Goal: Task Accomplishment & Management: Manage account settings

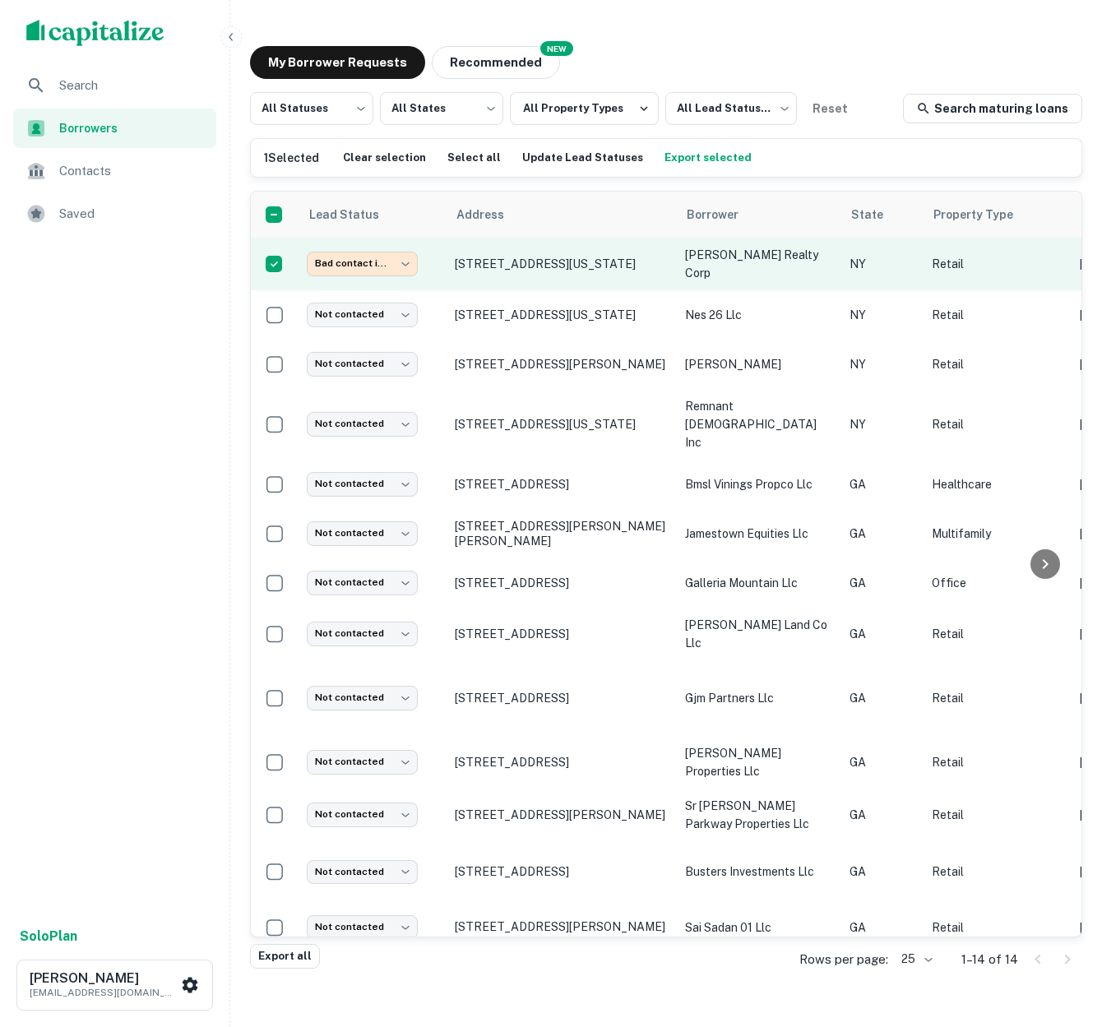
click at [811, 264] on p "[PERSON_NAME] realty corp" at bounding box center [759, 264] width 148 height 36
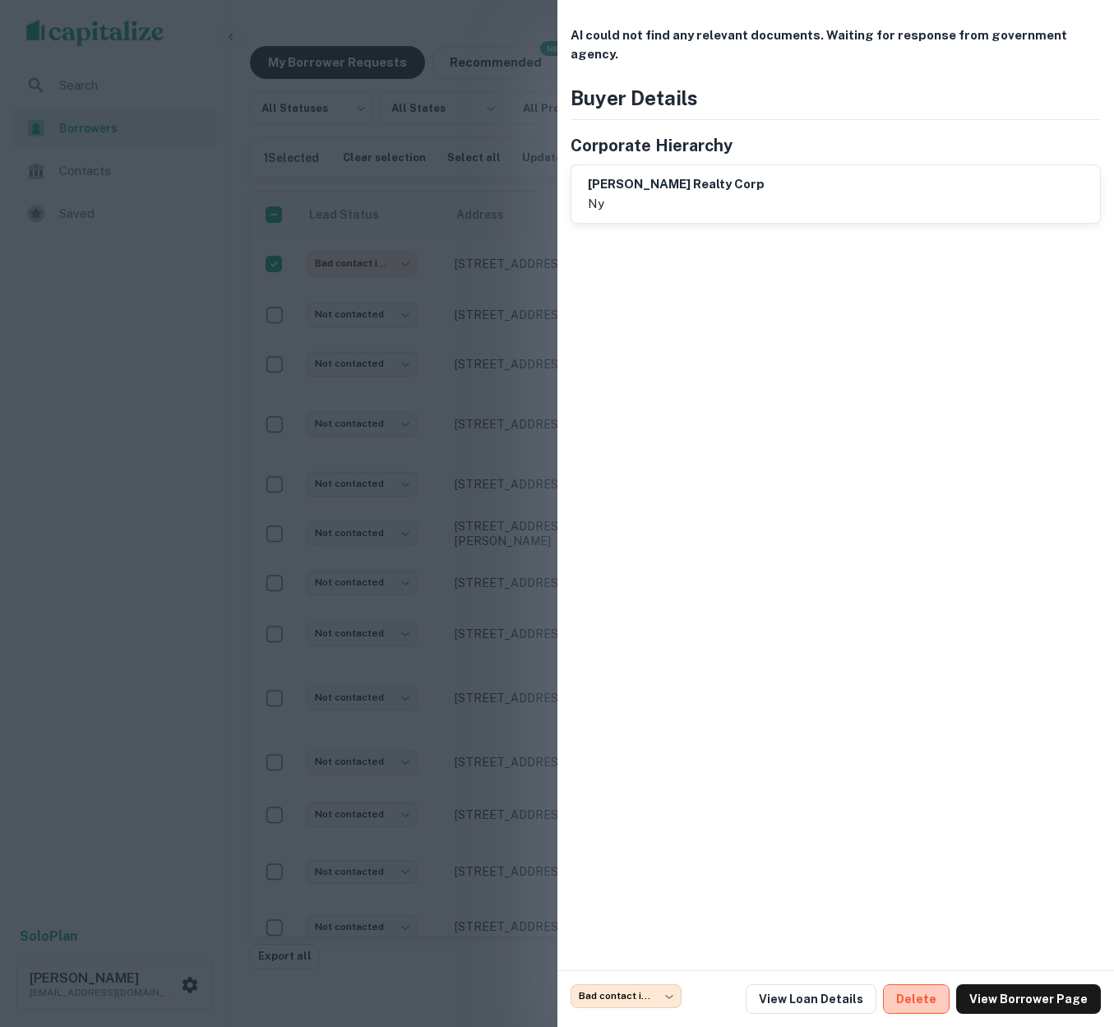
click at [932, 1002] on button "Delete" at bounding box center [916, 999] width 67 height 30
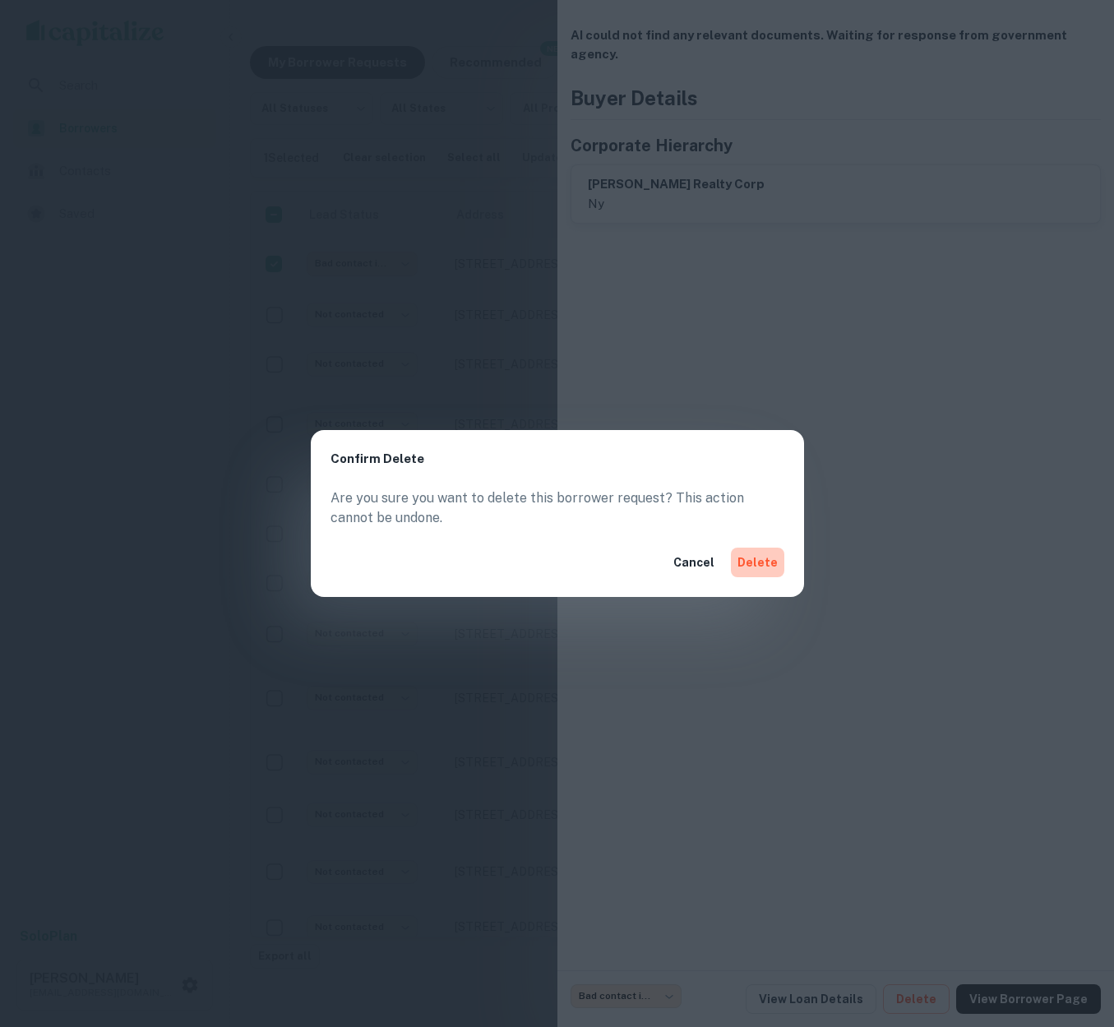
click at [762, 561] on button "Delete" at bounding box center [757, 563] width 53 height 30
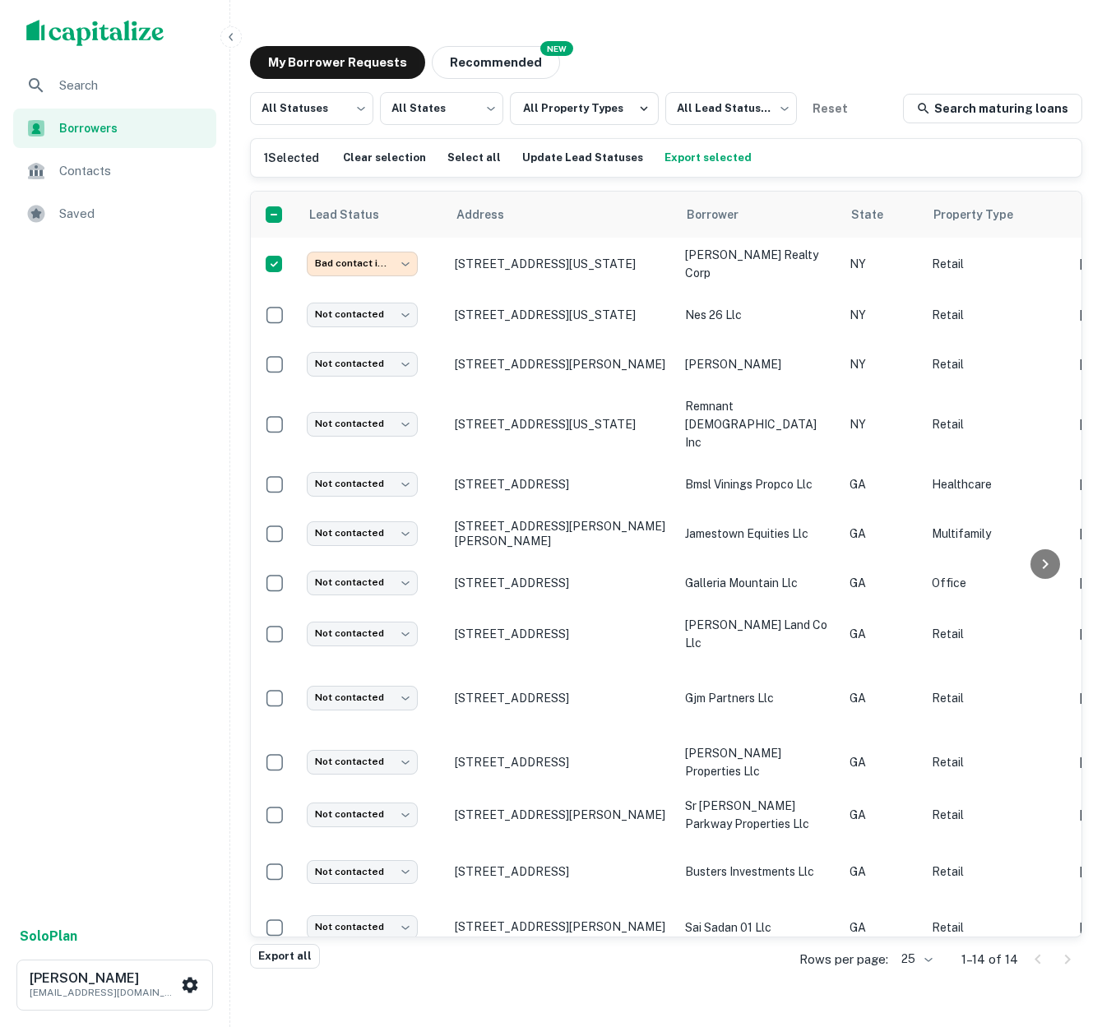
click at [75, 30] on img "scrollable content" at bounding box center [95, 33] width 138 height 26
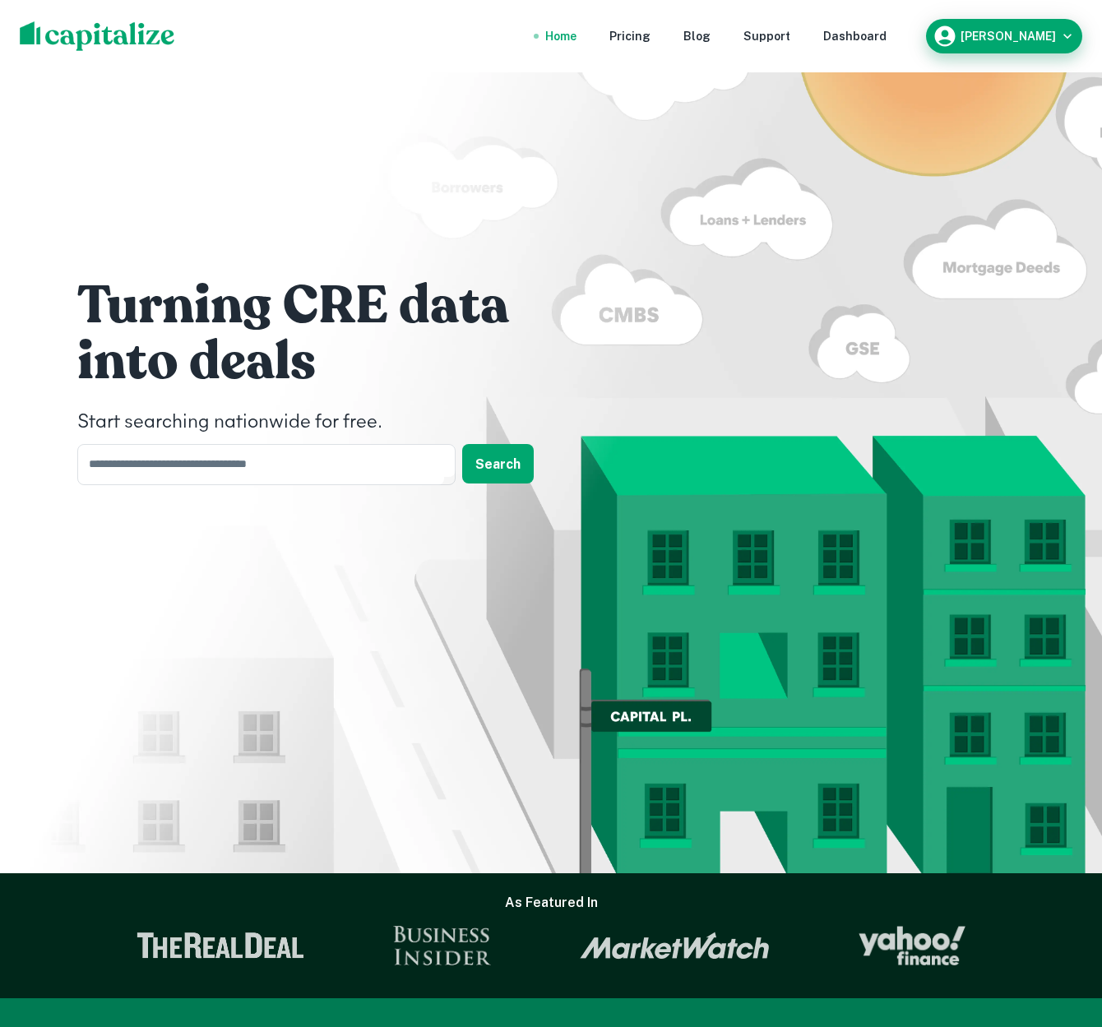
click at [1055, 43] on div "Joseph Harland, II" at bounding box center [1004, 36] width 143 height 25
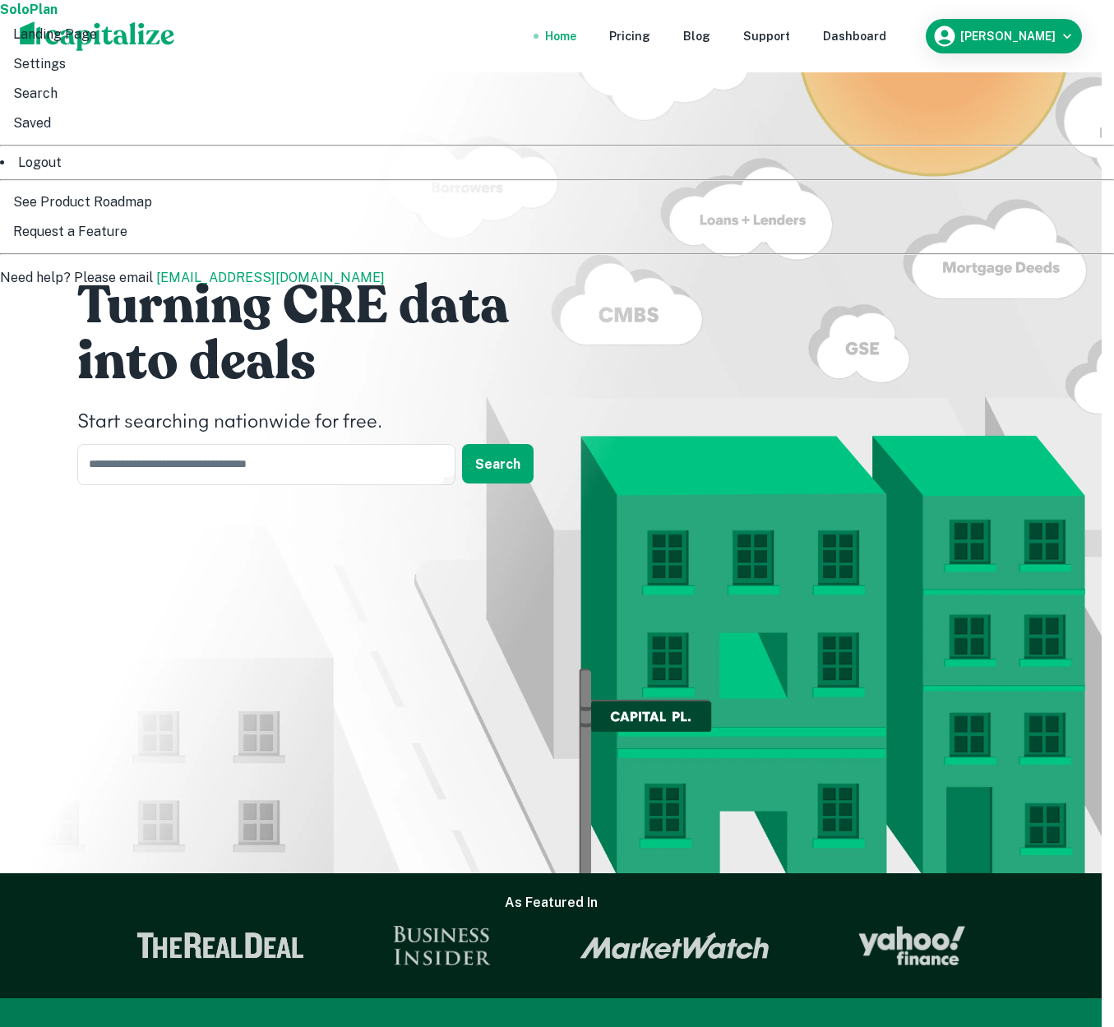
click at [944, 173] on li "Logout" at bounding box center [557, 163] width 1114 height 20
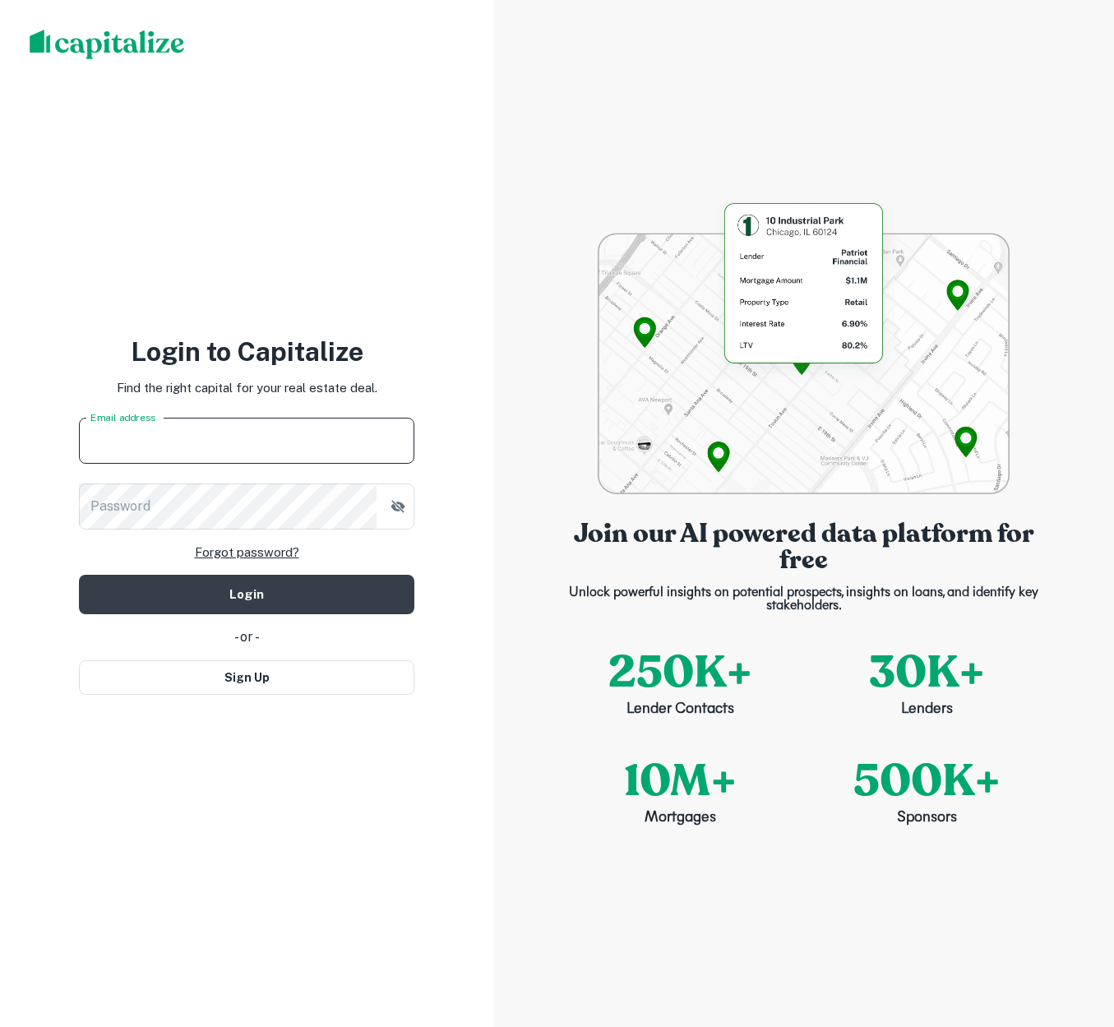
type input "**********"
click at [247, 594] on button "Login" at bounding box center [247, 594] width 336 height 39
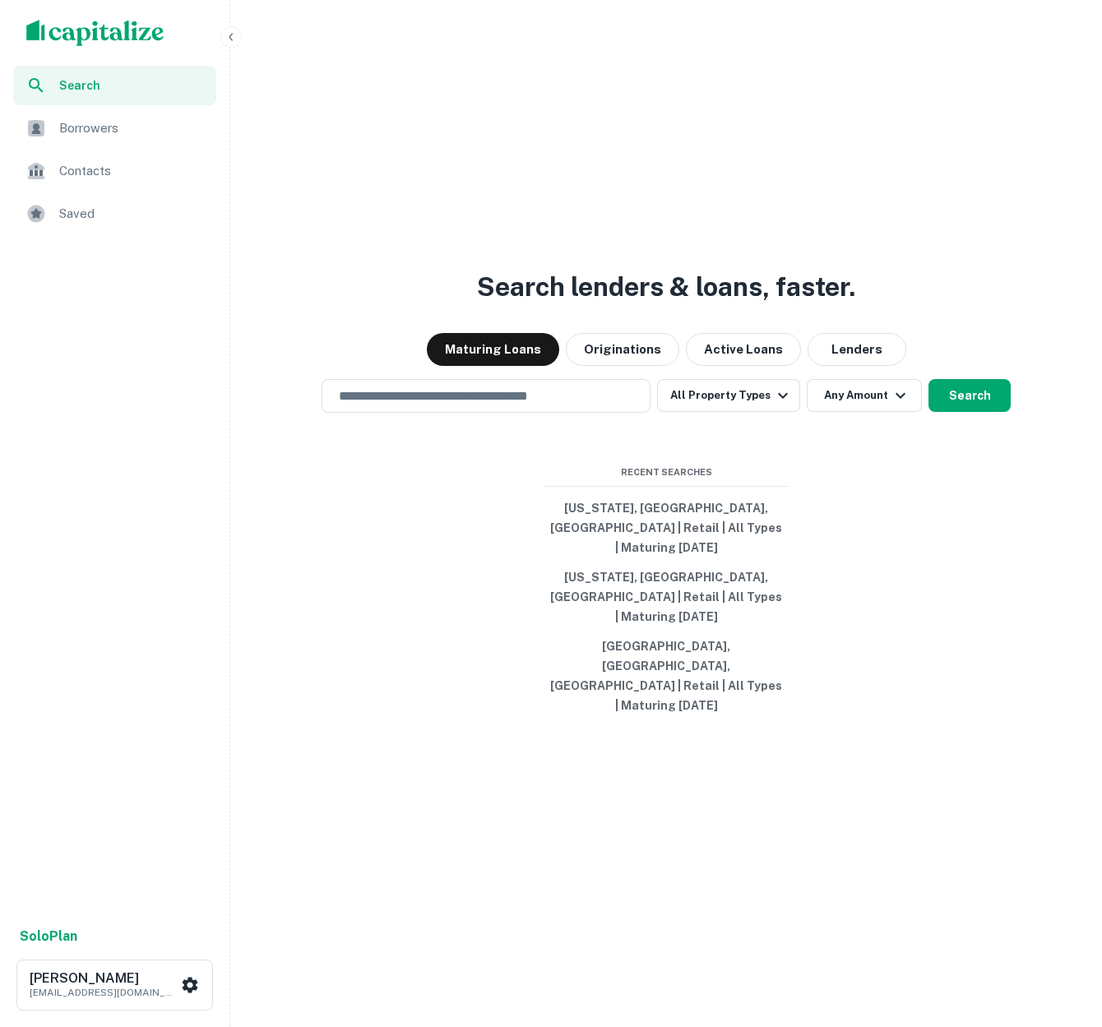
click at [95, 129] on span "Borrowers" at bounding box center [132, 128] width 147 height 20
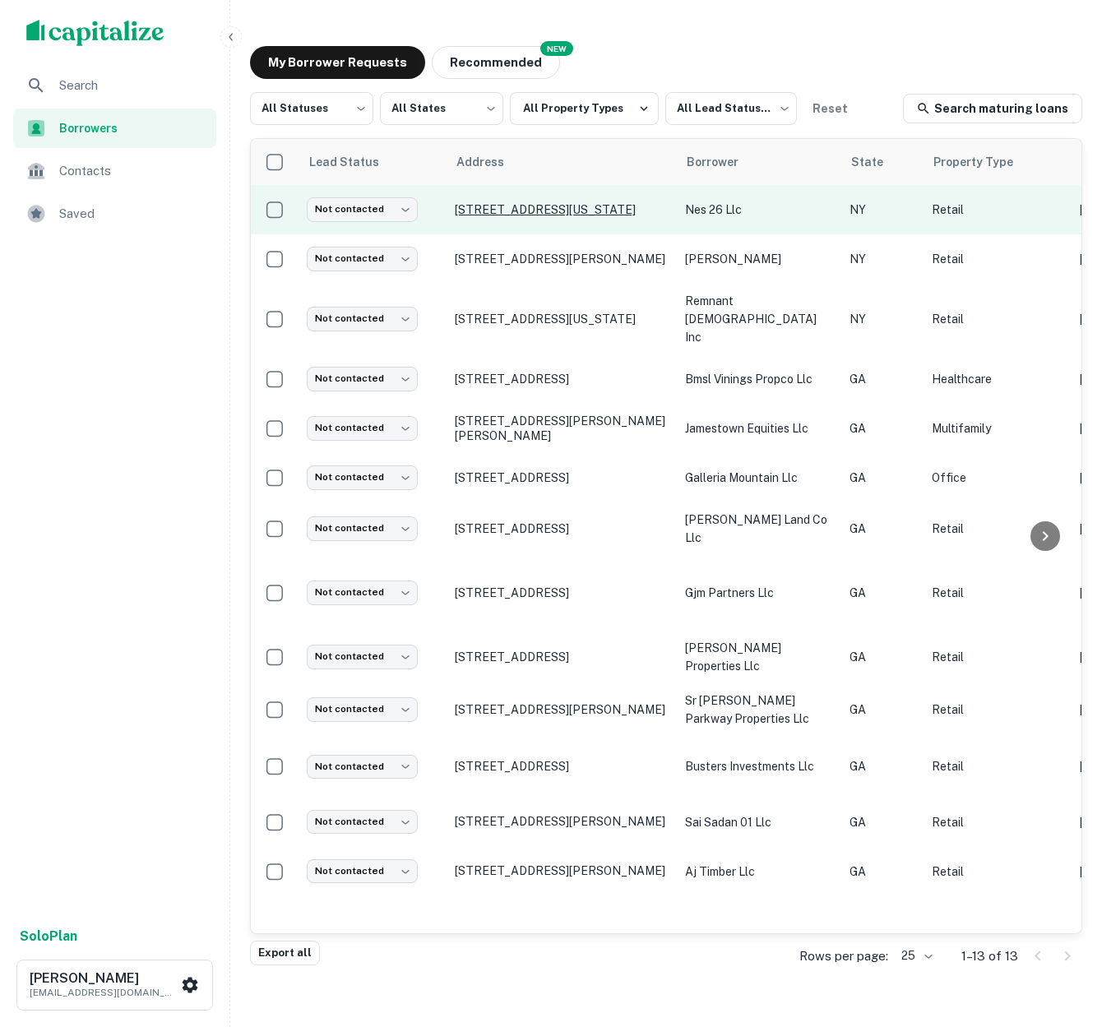
click at [668, 208] on p "[STREET_ADDRESS][US_STATE]" at bounding box center [562, 209] width 214 height 15
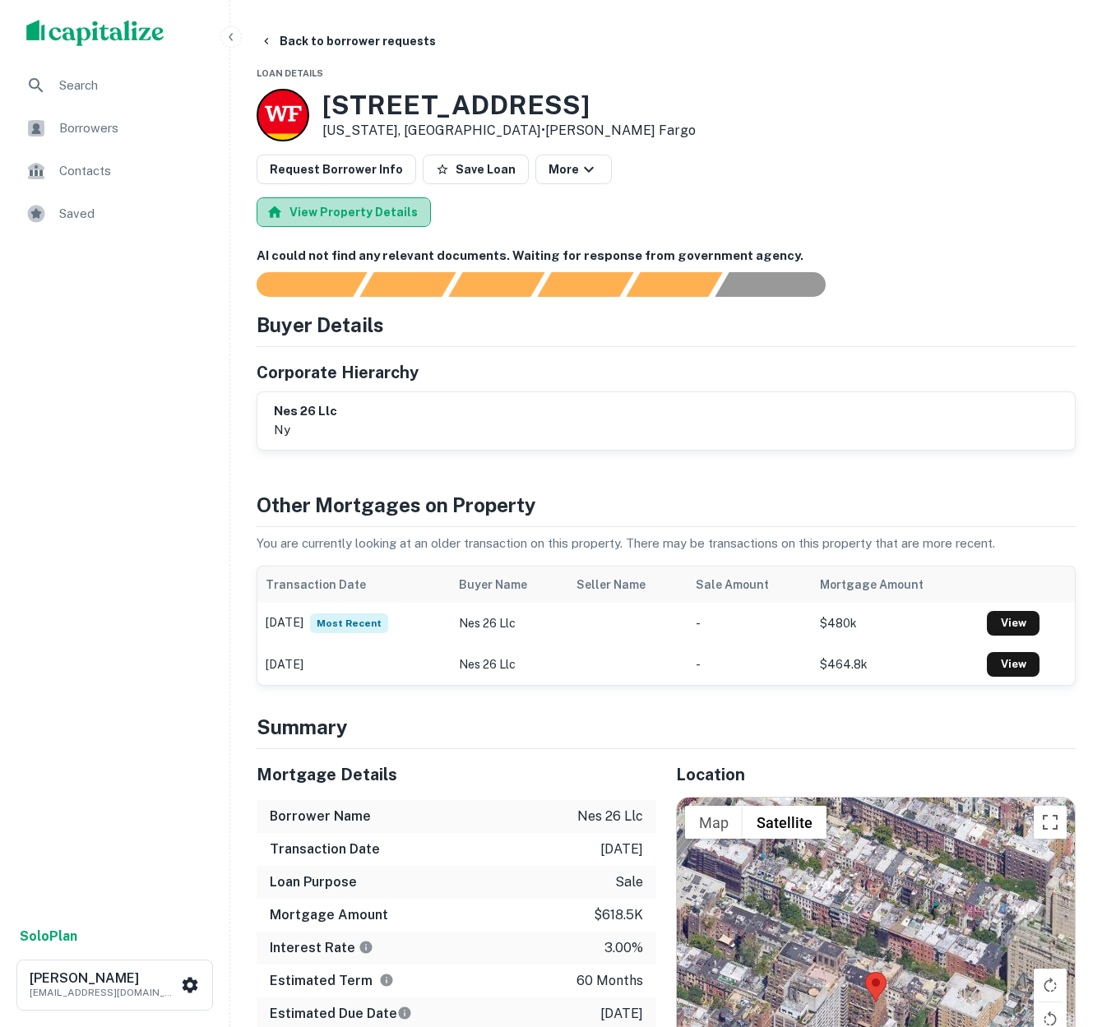
click at [381, 213] on button "View Property Details" at bounding box center [344, 212] width 174 height 30
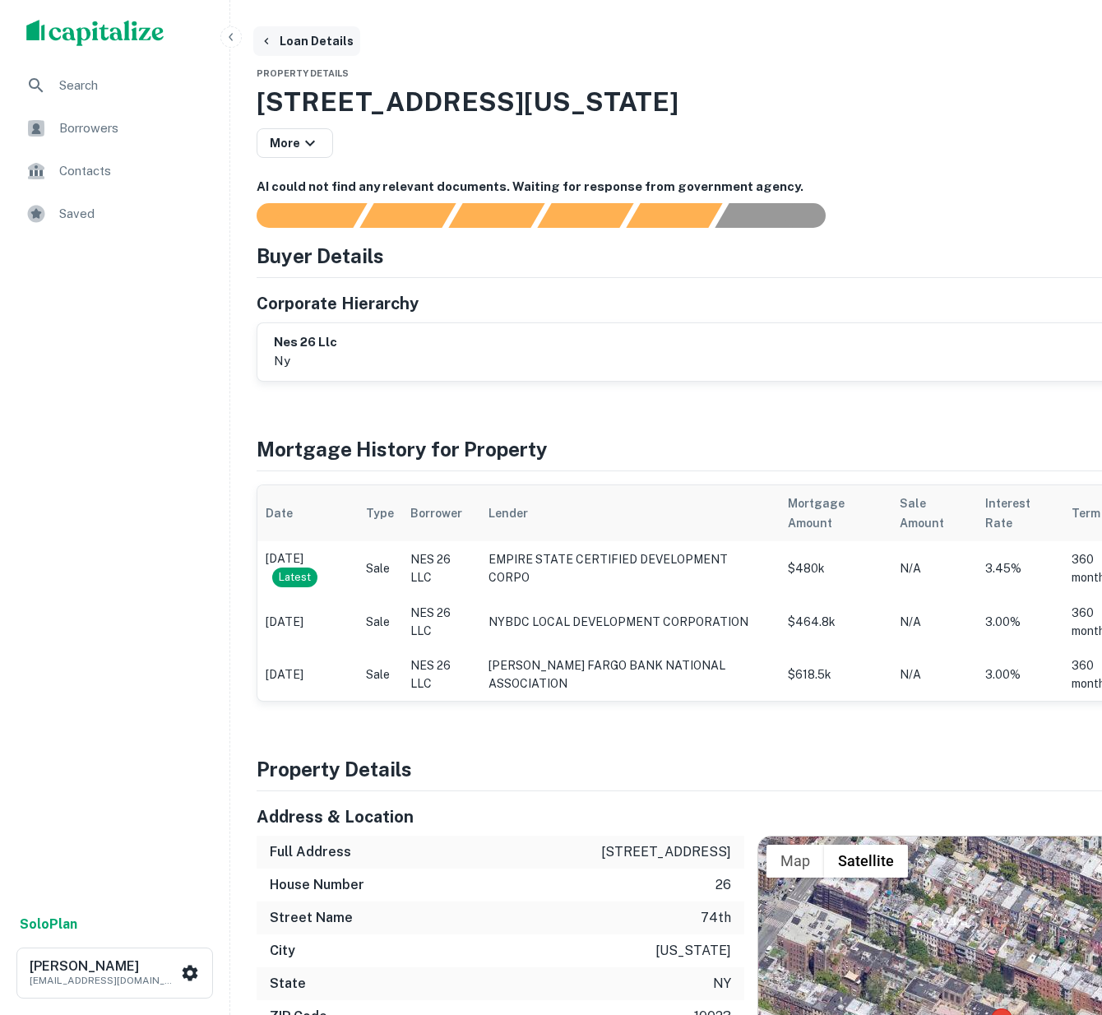
click at [268, 41] on icon "button" at bounding box center [266, 41] width 13 height 13
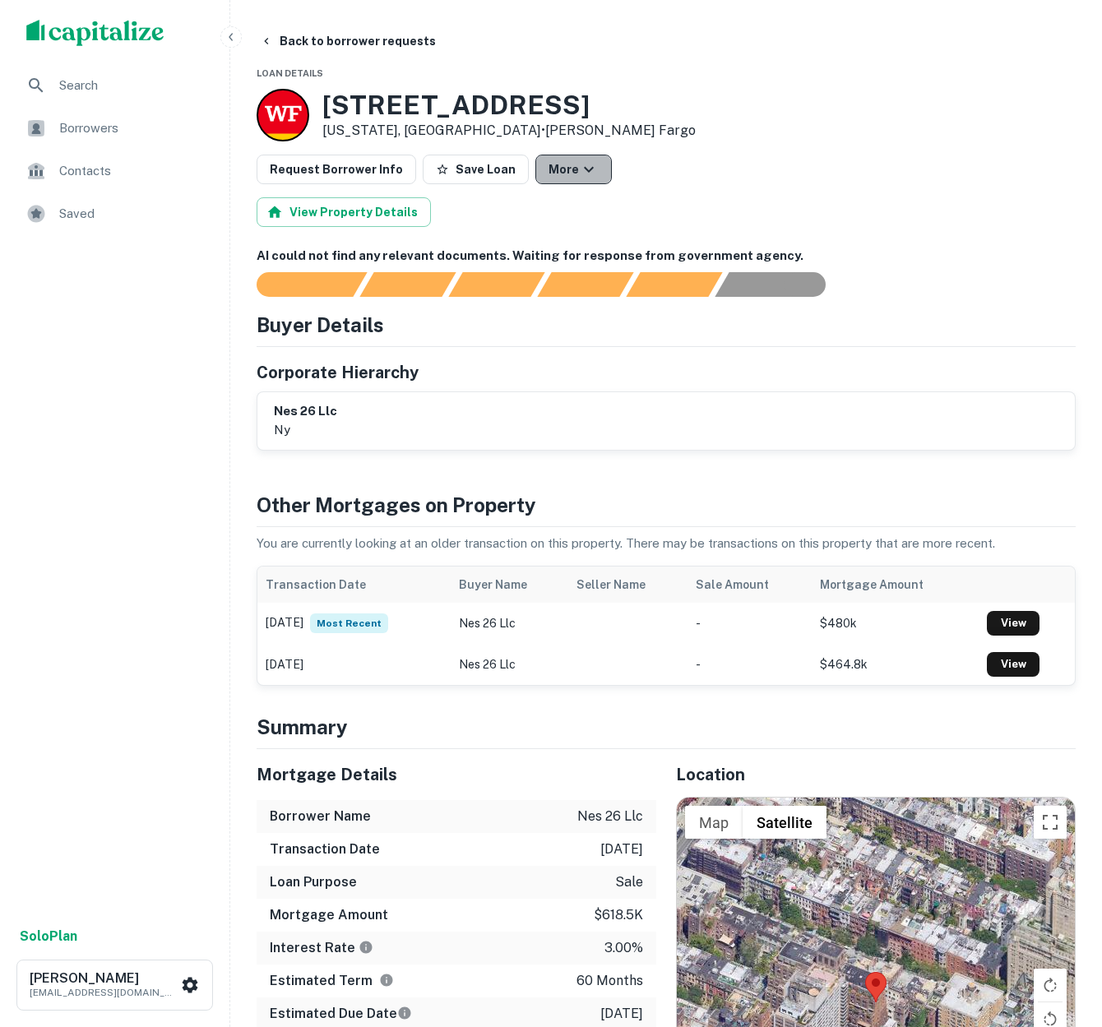
click at [579, 171] on icon "button" at bounding box center [589, 170] width 20 height 20
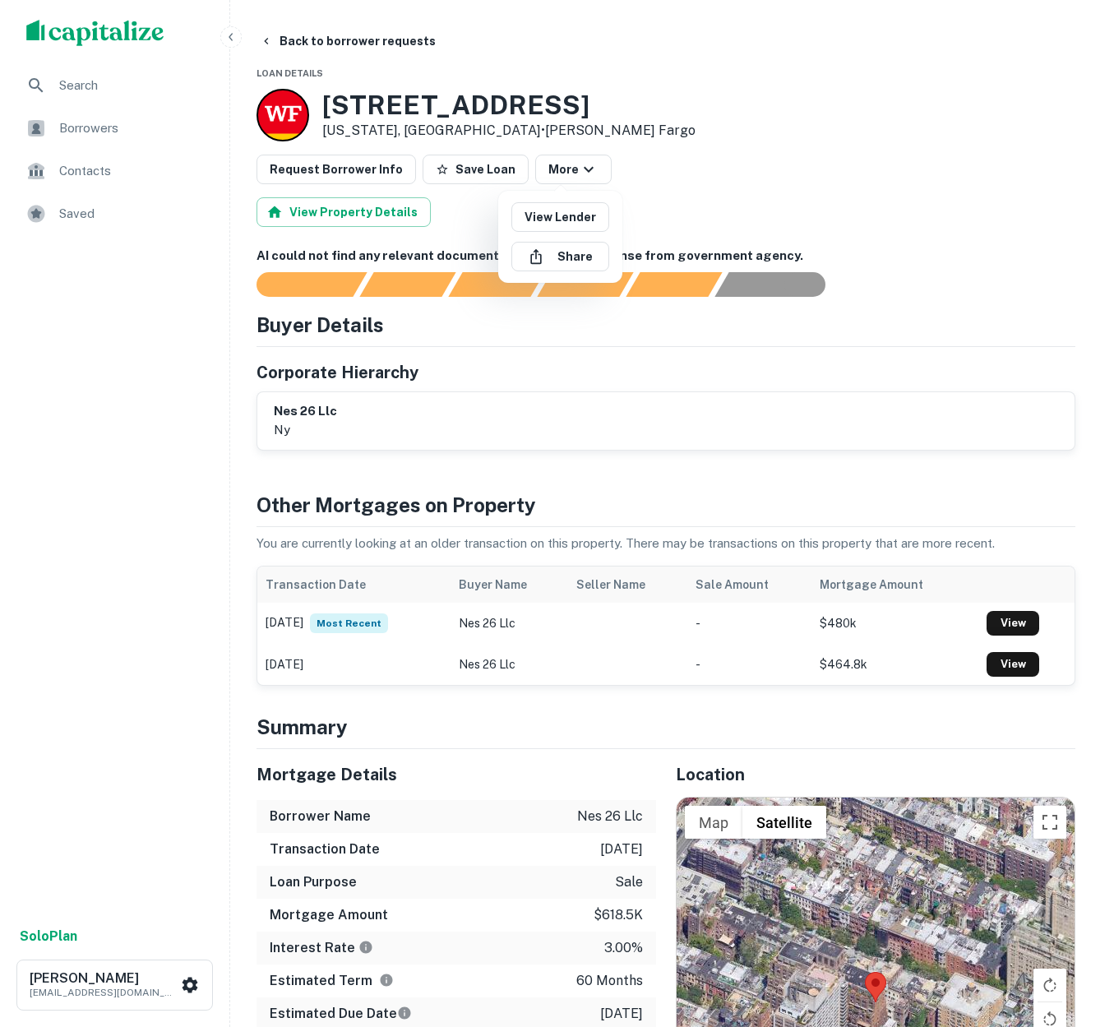
click at [563, 102] on div at bounding box center [557, 513] width 1114 height 1027
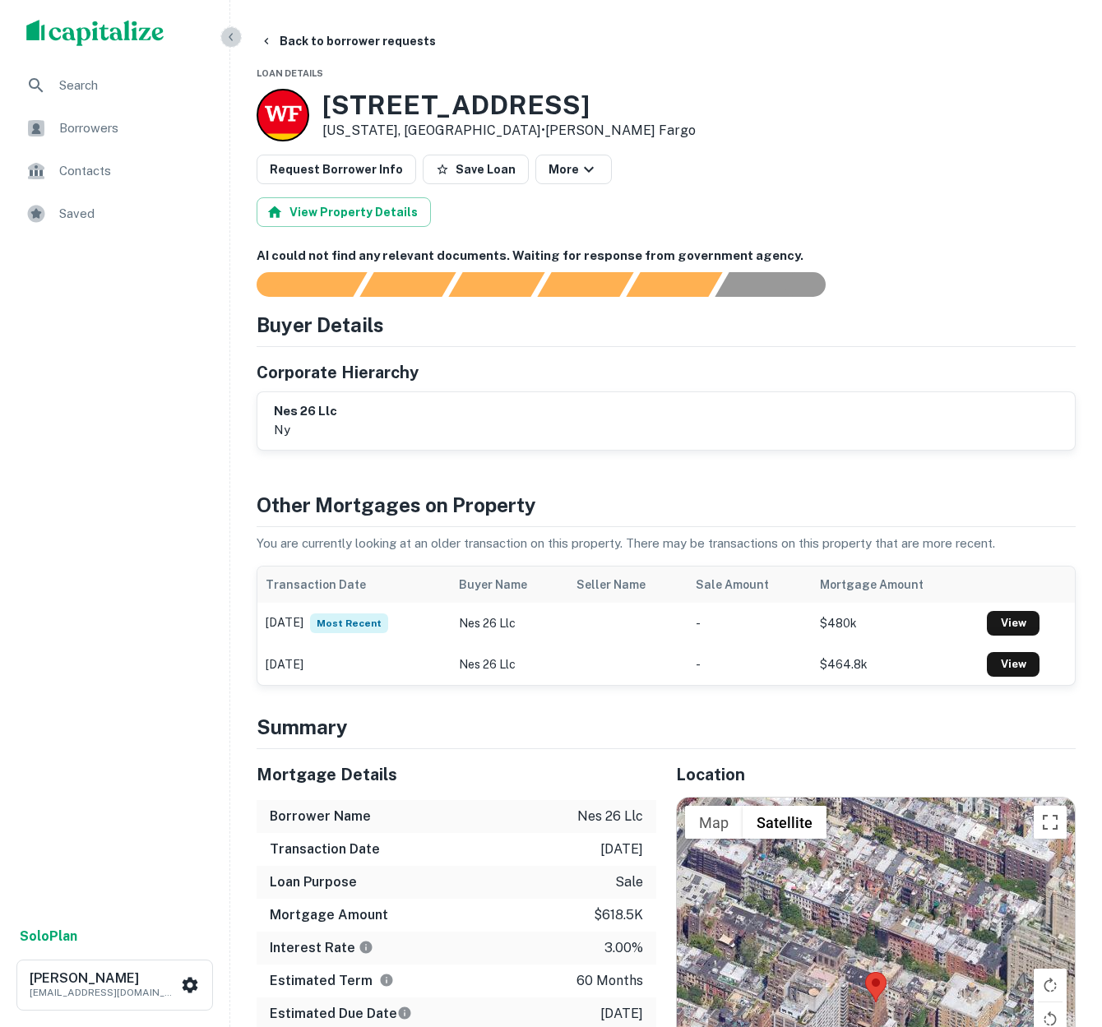
click at [228, 36] on icon "button" at bounding box center [231, 36] width 13 height 13
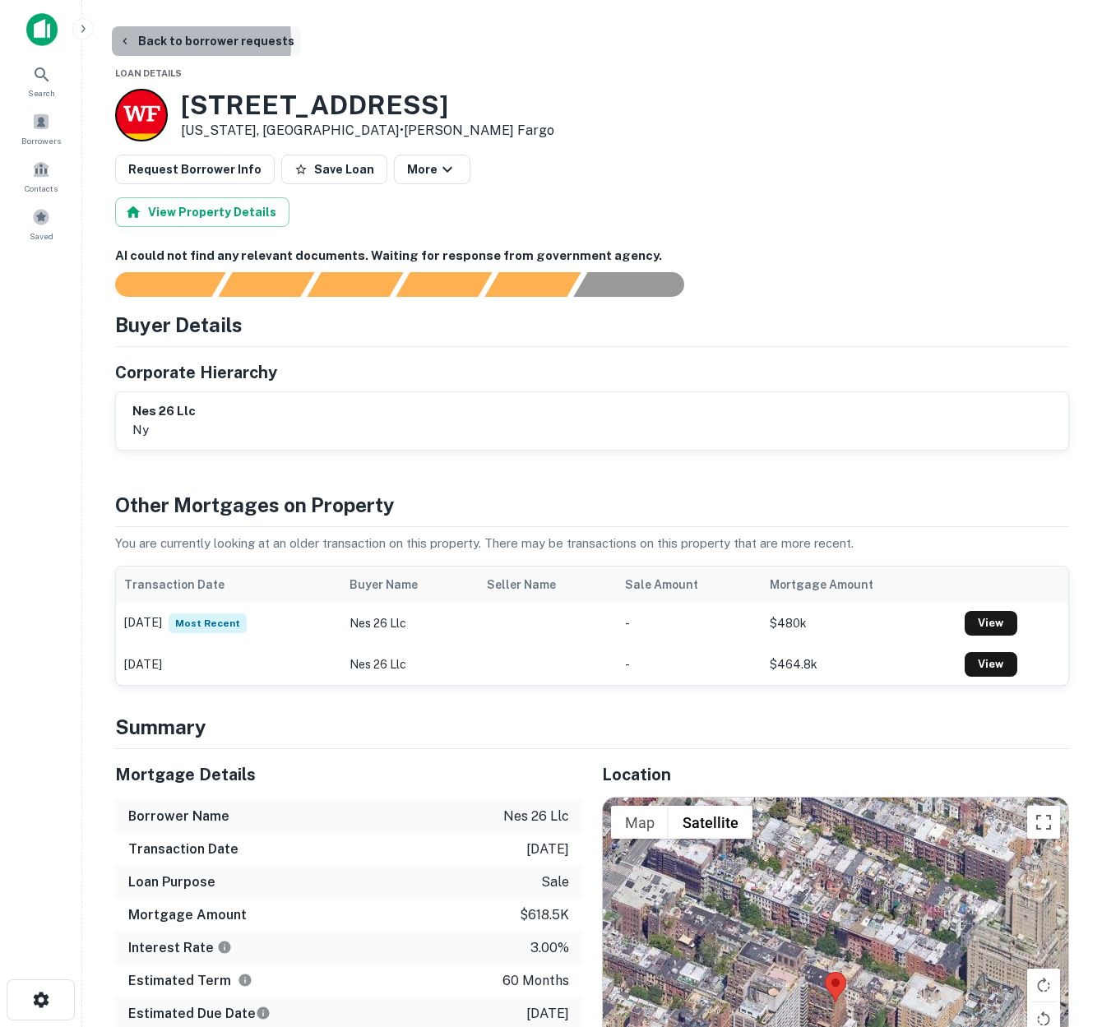
click at [128, 42] on icon "button" at bounding box center [124, 41] width 13 height 13
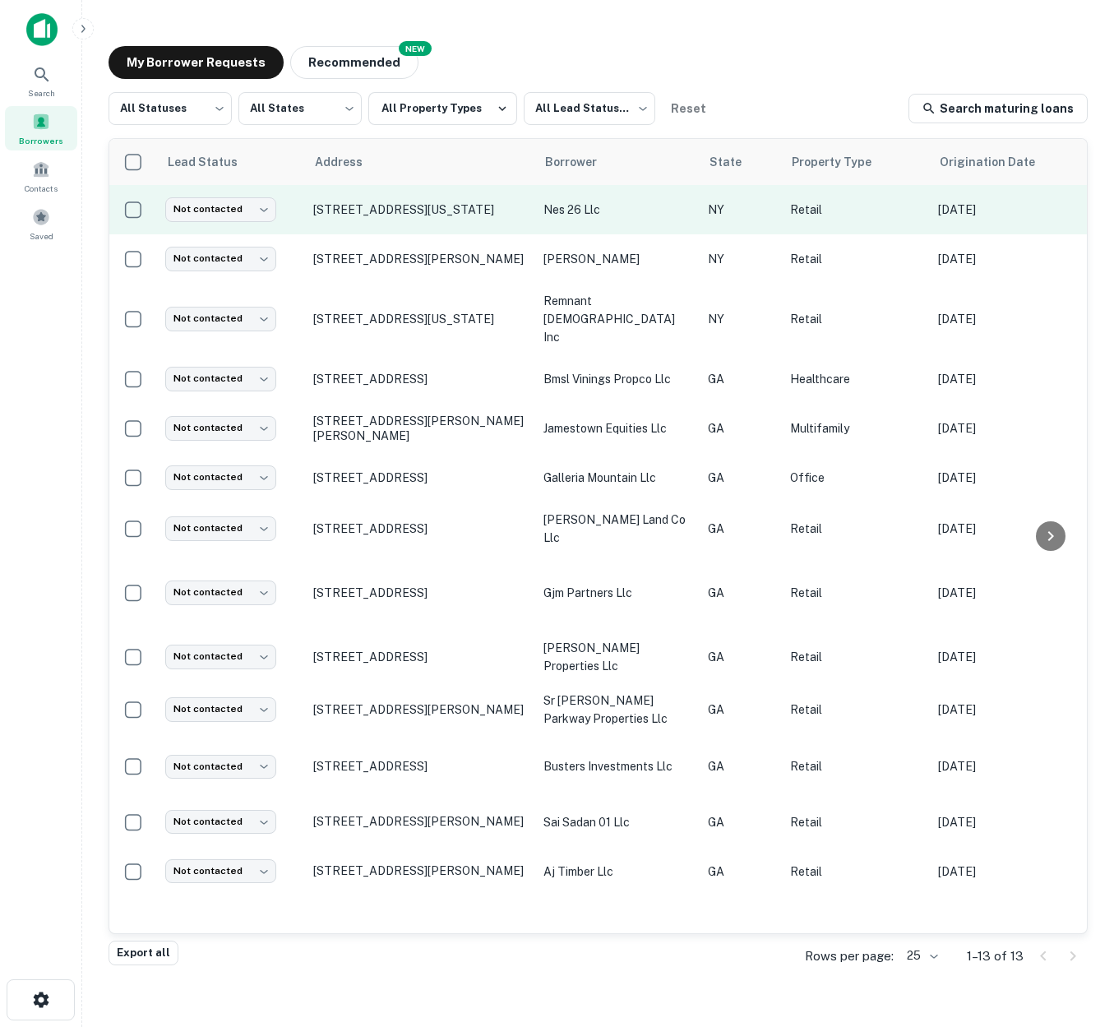
click at [664, 214] on p "nes 26 llc" at bounding box center [618, 210] width 148 height 18
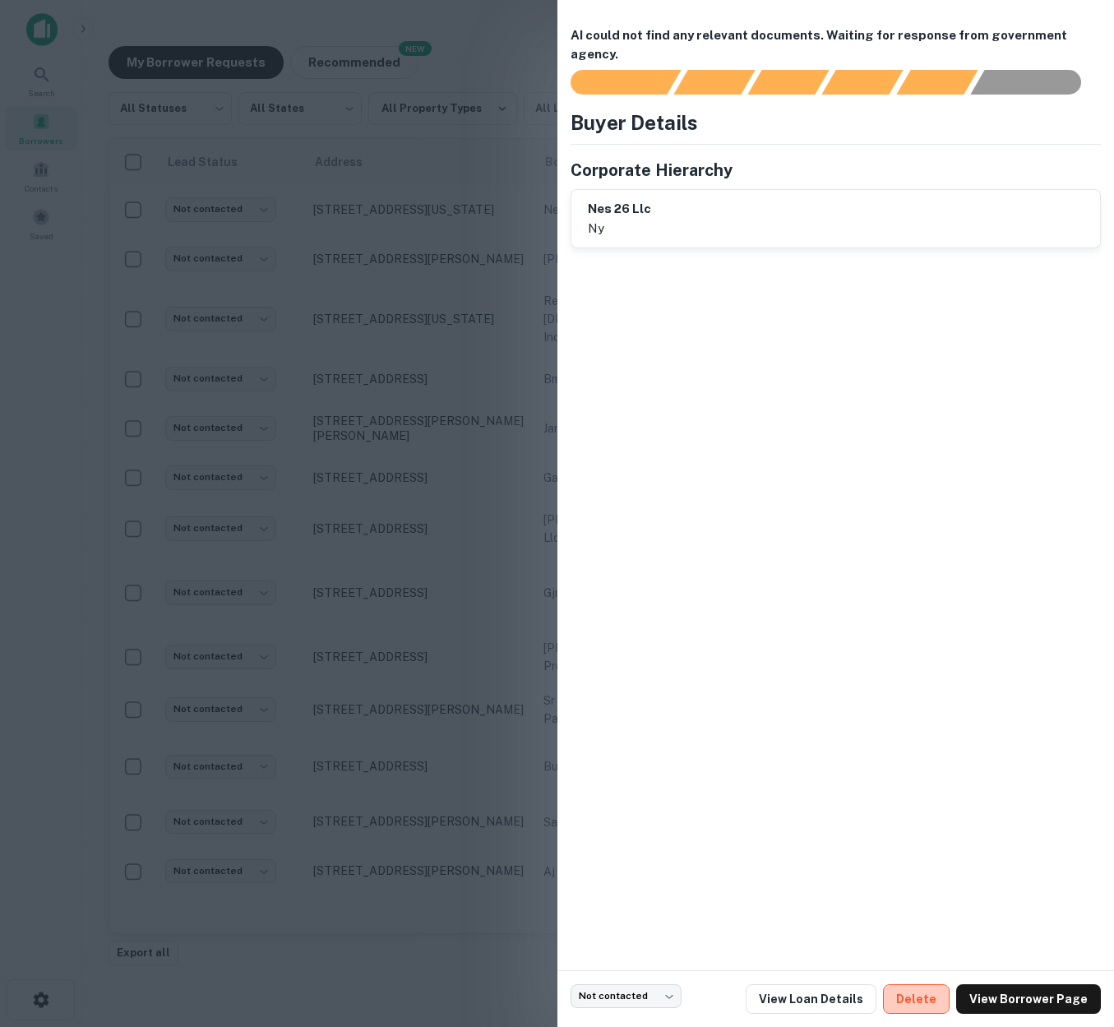
click at [938, 998] on button "Delete" at bounding box center [916, 999] width 67 height 30
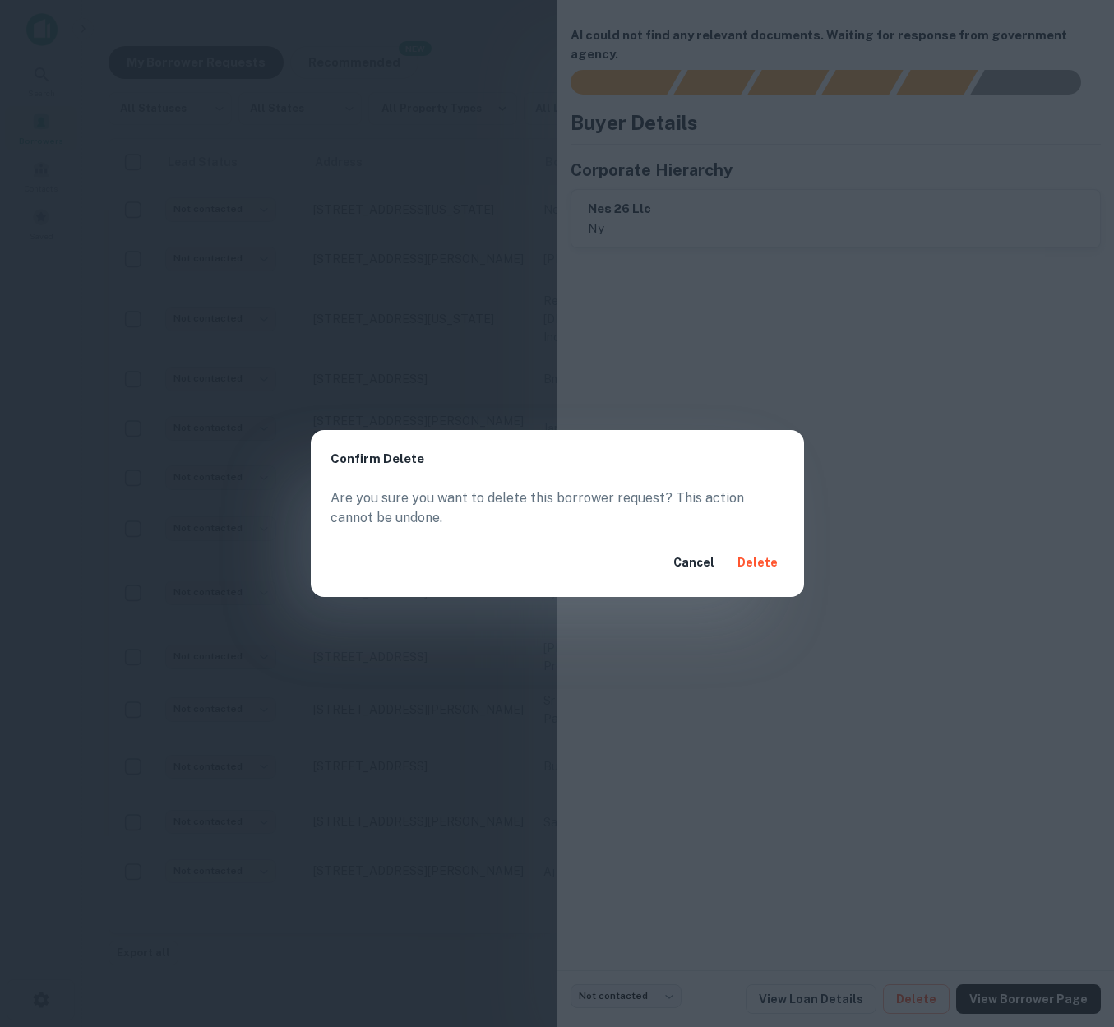
click at [764, 565] on button "Delete" at bounding box center [757, 563] width 53 height 30
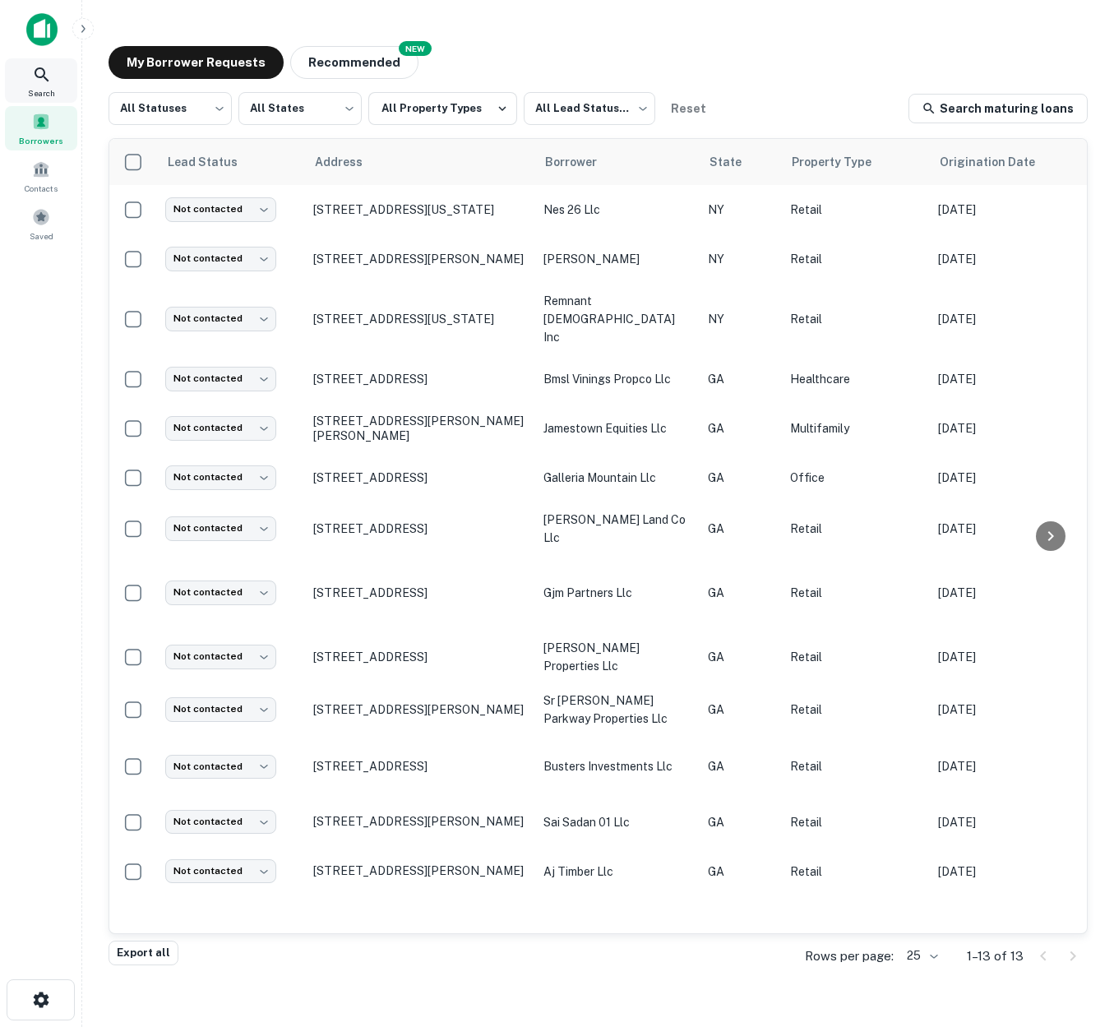
click at [43, 76] on icon at bounding box center [42, 74] width 14 height 14
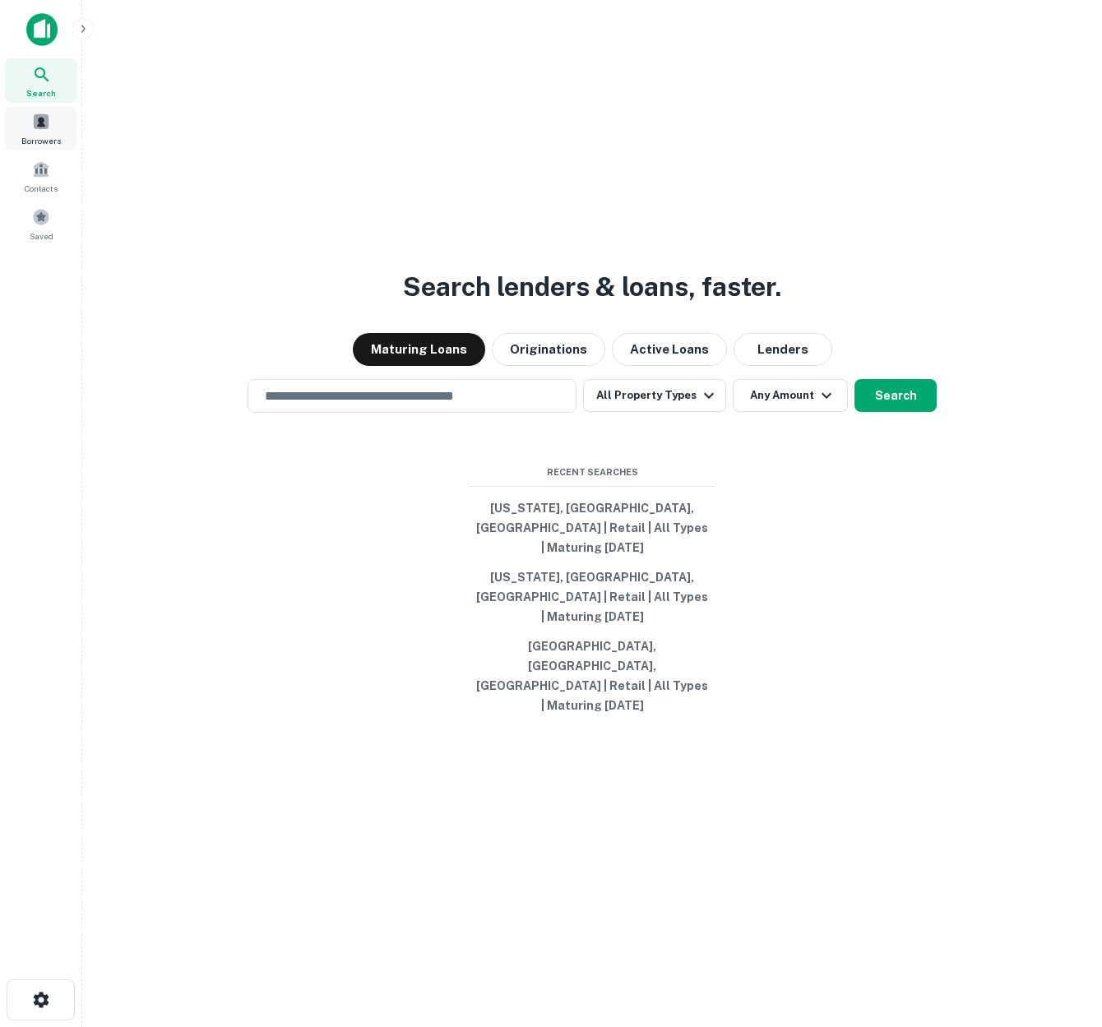
click at [40, 117] on span at bounding box center [41, 122] width 18 height 18
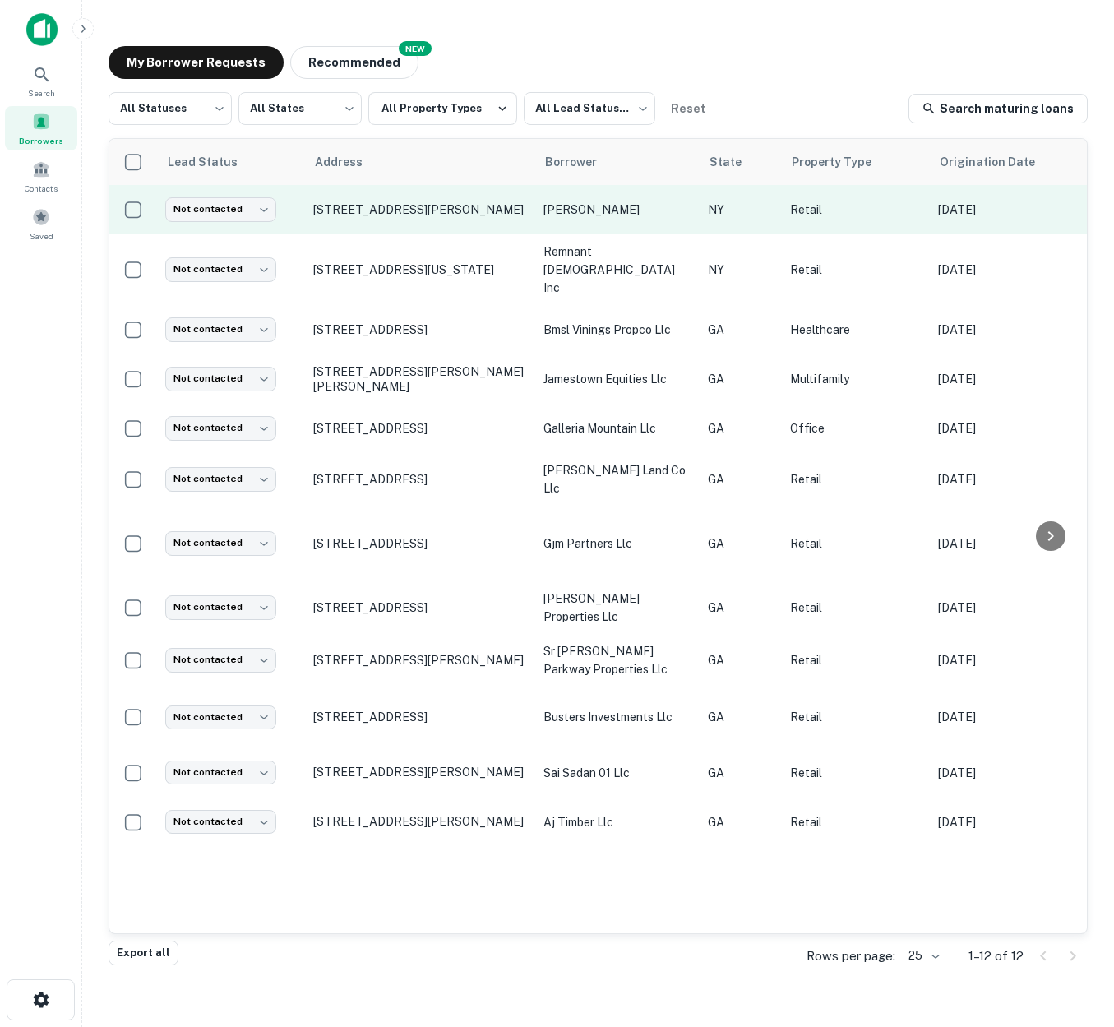
click at [669, 211] on p "[PERSON_NAME]" at bounding box center [618, 210] width 148 height 18
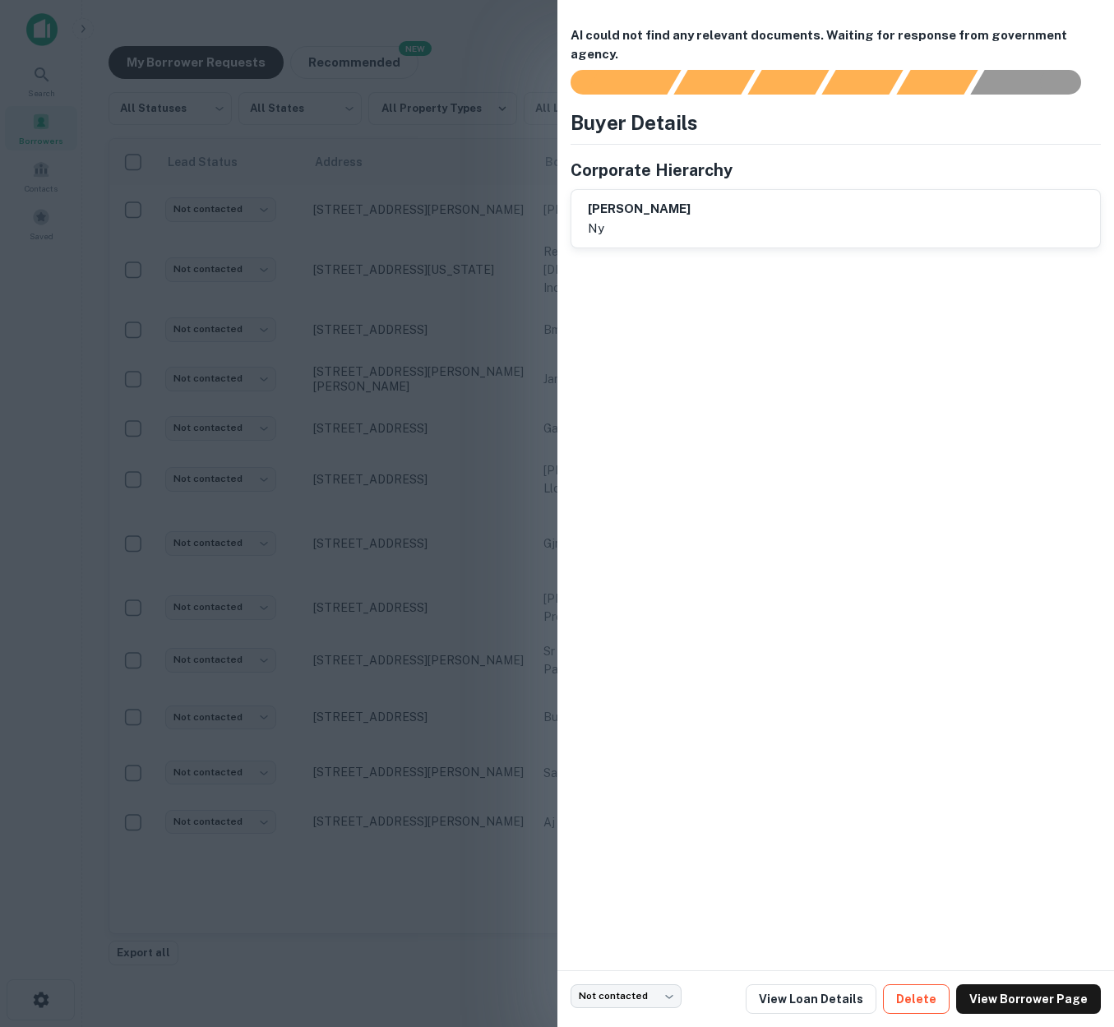
click at [924, 996] on button "Delete" at bounding box center [916, 999] width 67 height 30
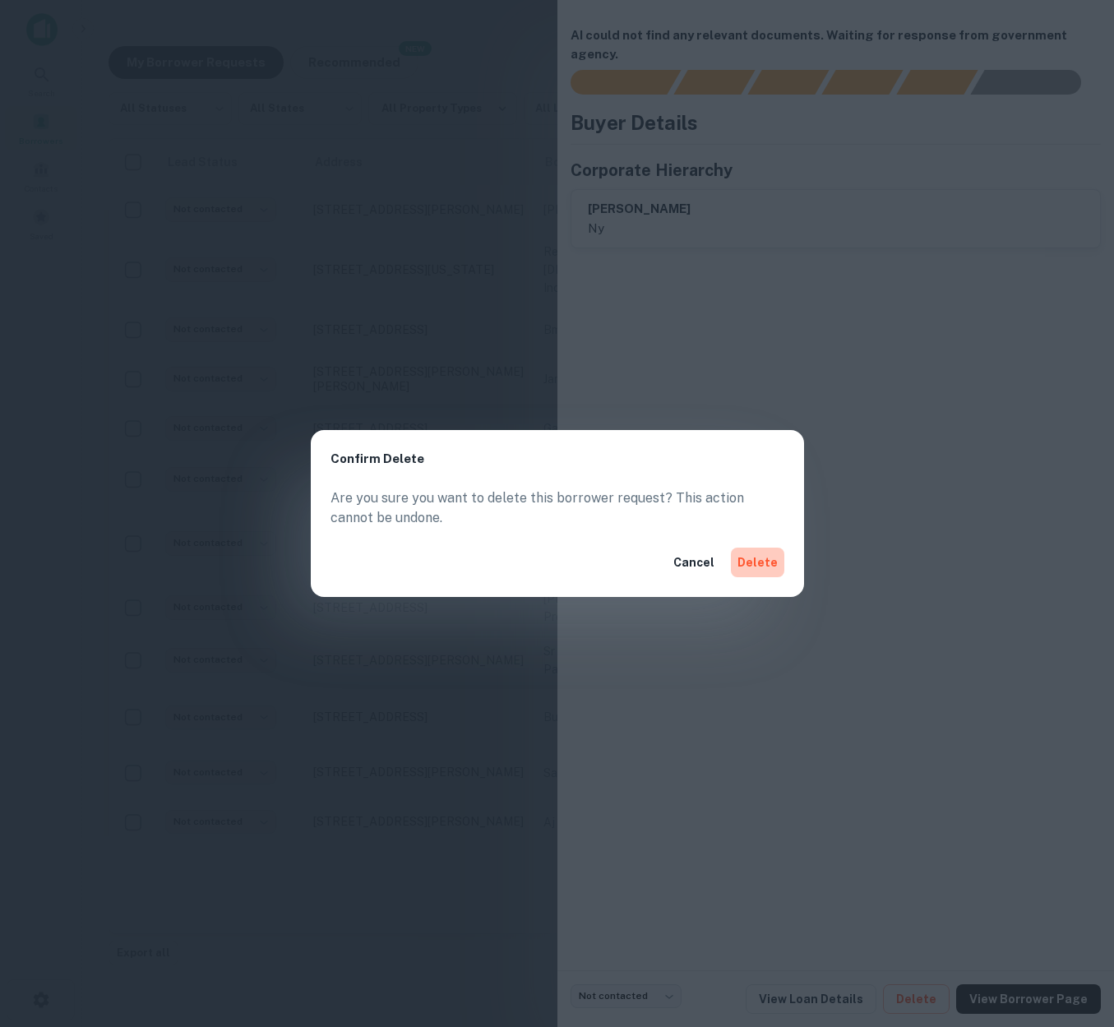
click at [758, 562] on button "Delete" at bounding box center [757, 563] width 53 height 30
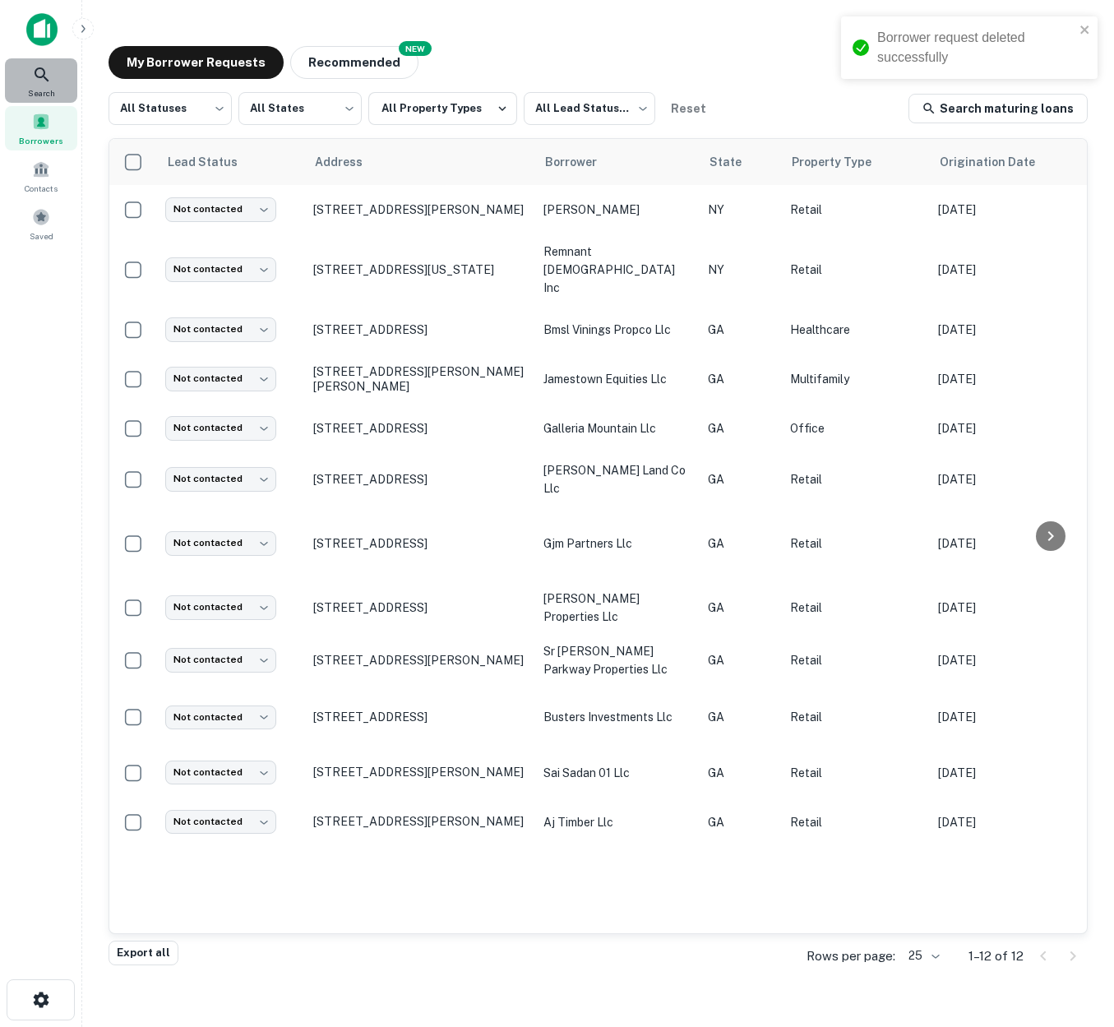
click at [39, 72] on icon at bounding box center [42, 75] width 20 height 20
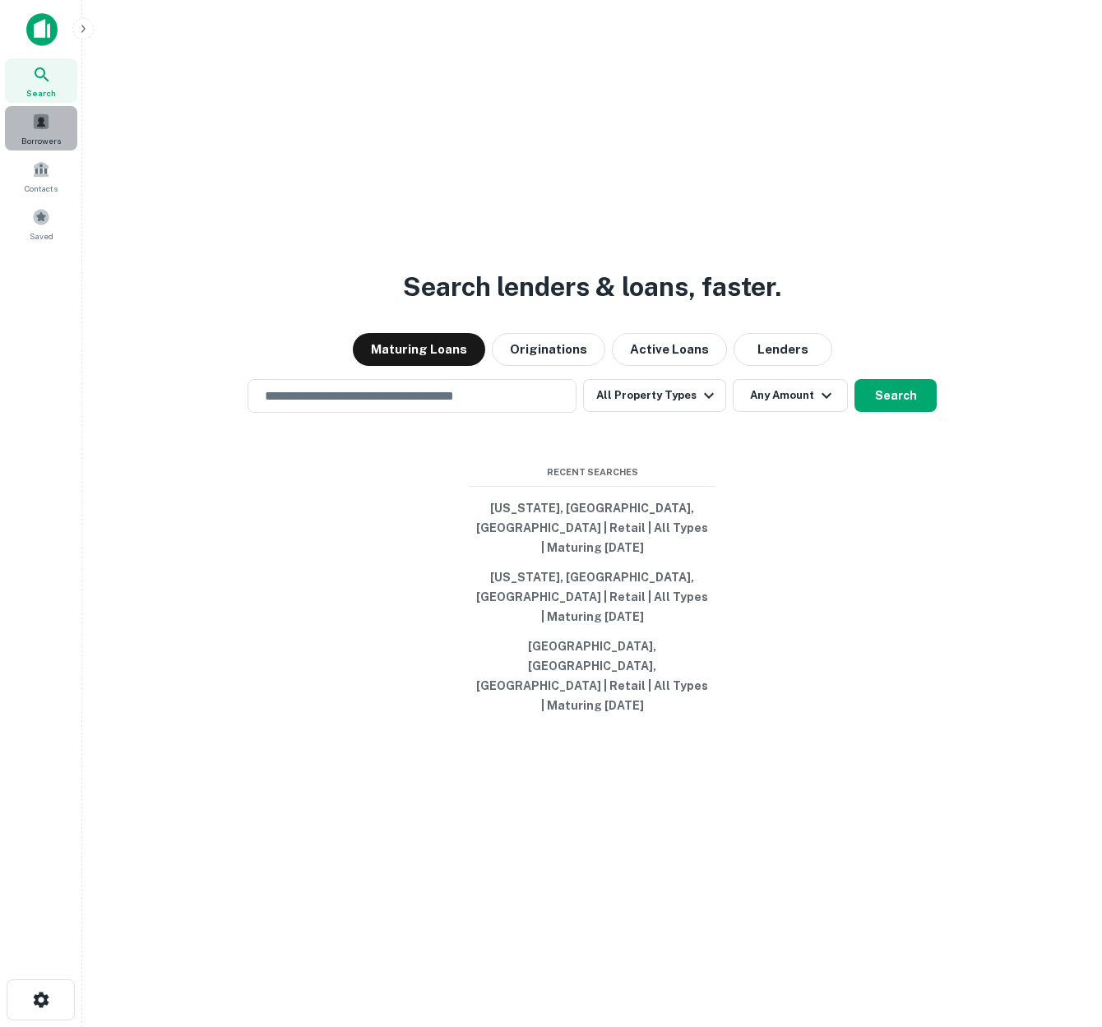
click at [44, 124] on span at bounding box center [41, 122] width 18 height 18
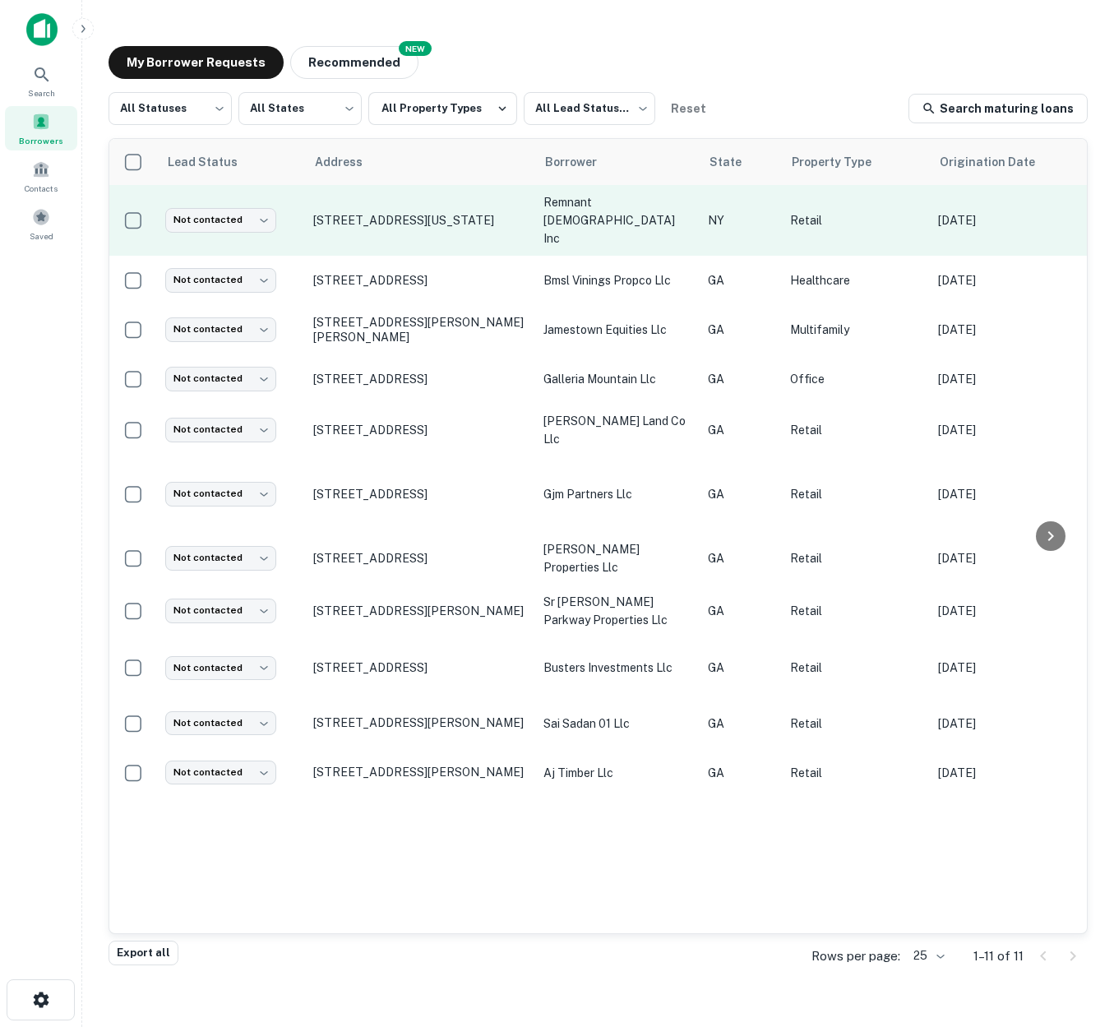
click at [524, 220] on td "208 E 29th St New York, NY10016" at bounding box center [420, 220] width 230 height 71
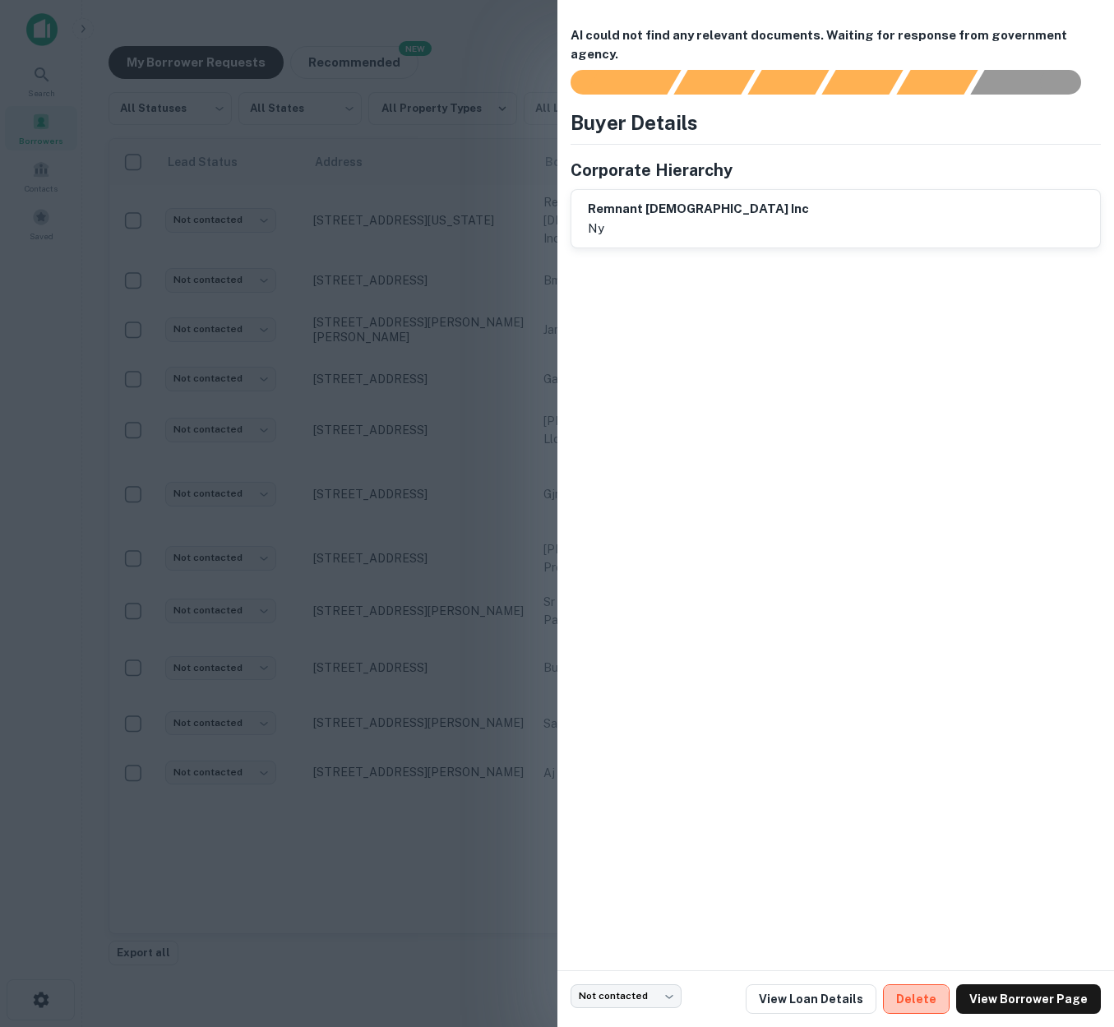
click at [924, 1001] on button "Delete" at bounding box center [916, 999] width 67 height 30
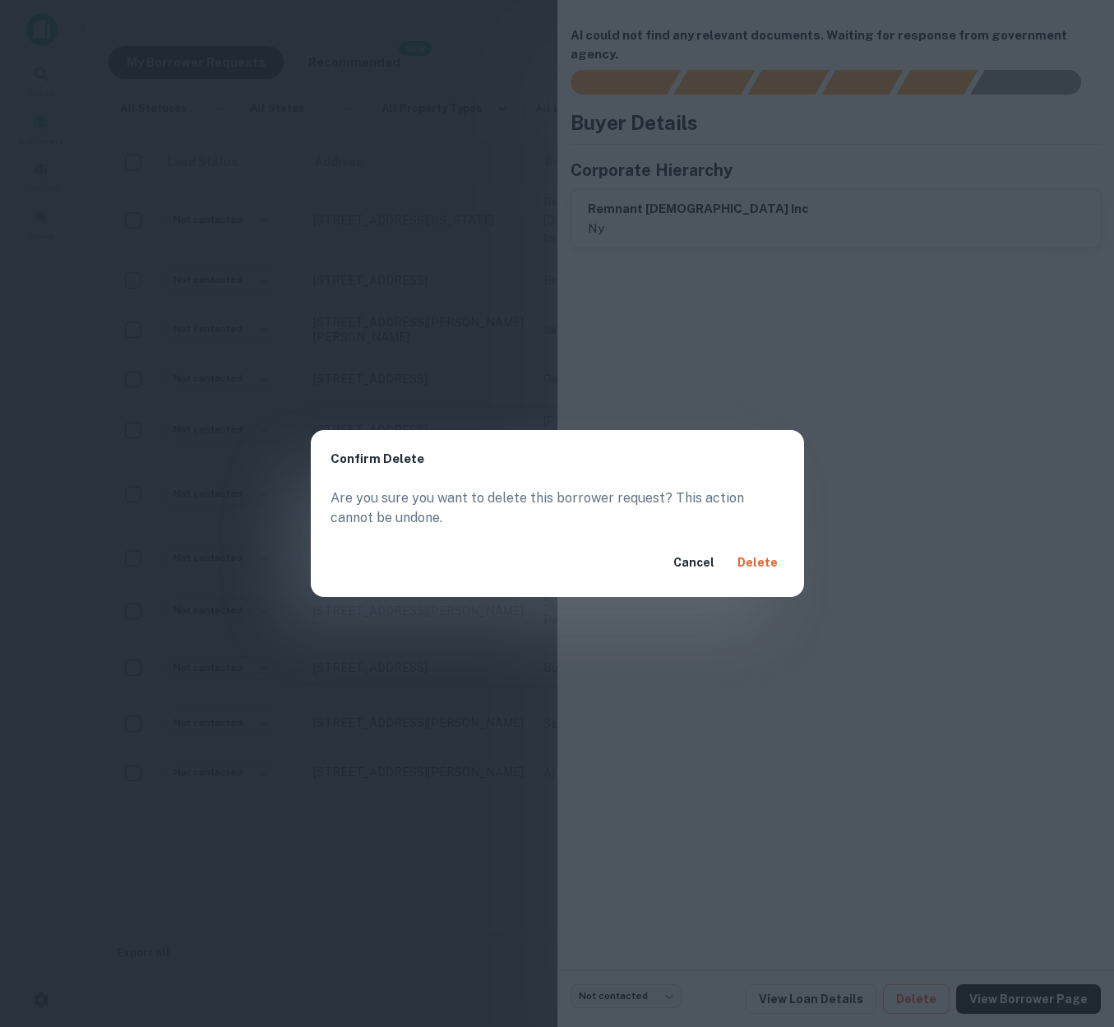
click at [769, 567] on button "Delete" at bounding box center [757, 563] width 53 height 30
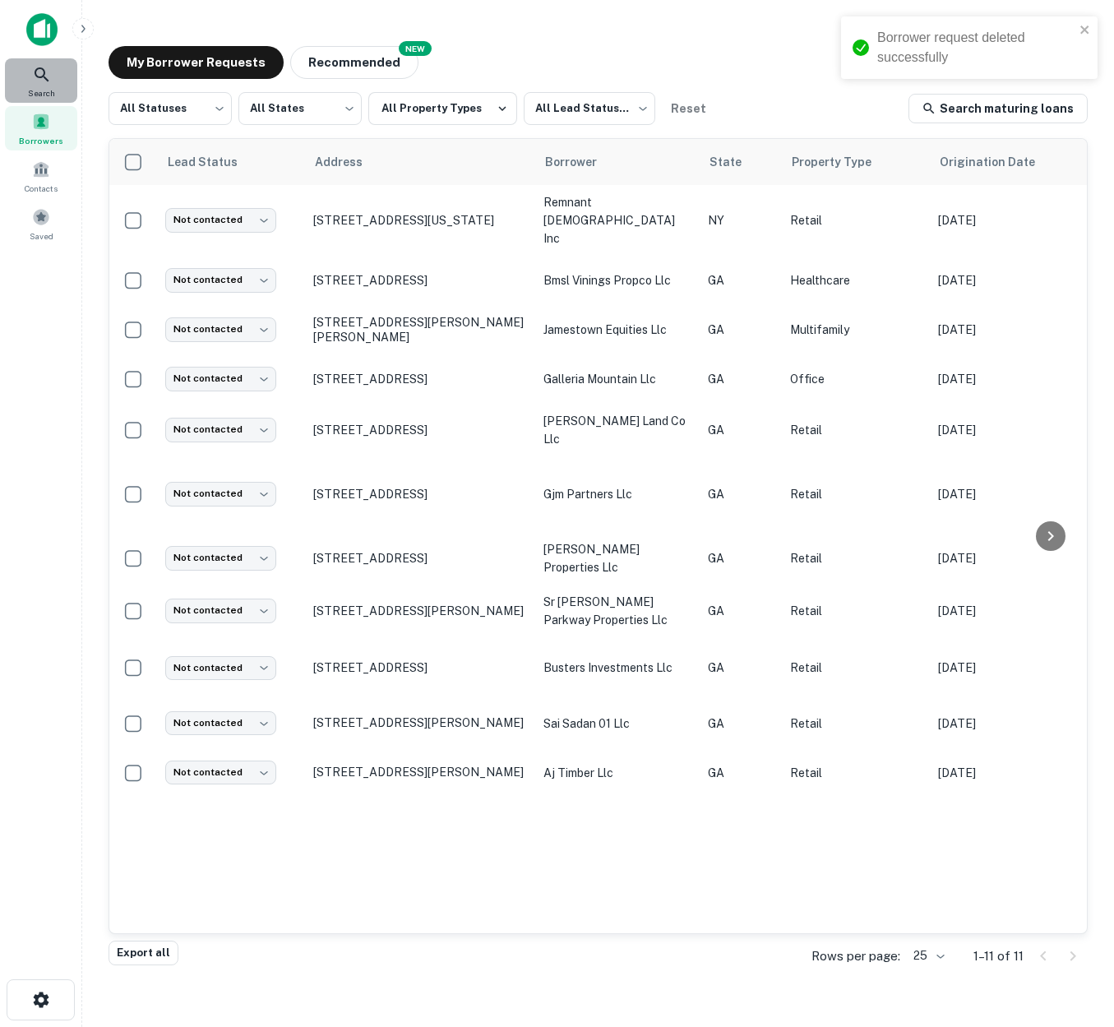
click at [44, 73] on icon at bounding box center [42, 74] width 14 height 14
